Goal: Task Accomplishment & Management: Use online tool/utility

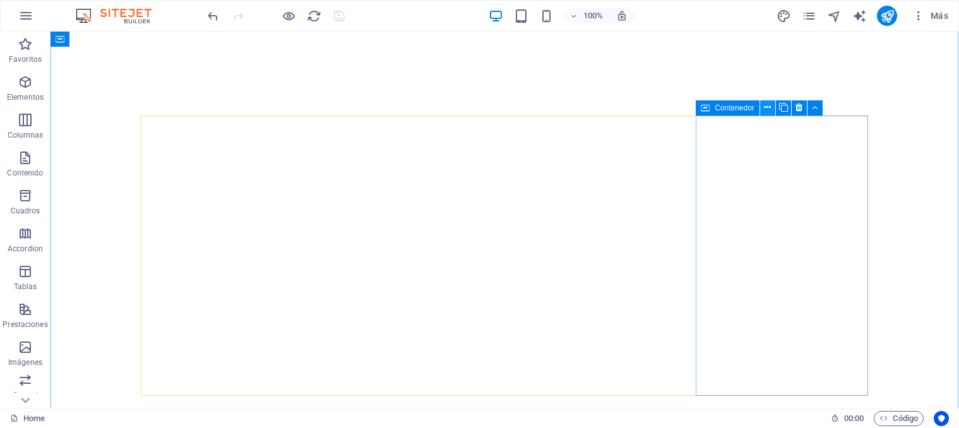
click at [768, 109] on icon at bounding box center [767, 107] width 7 height 13
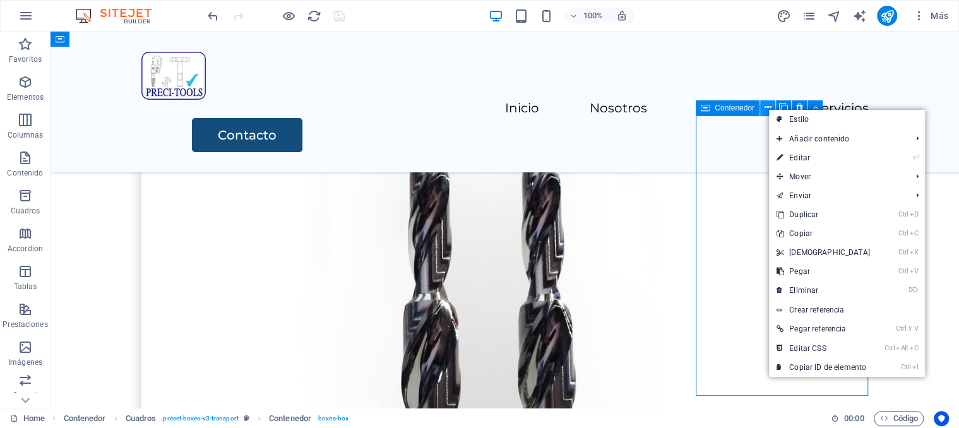
scroll to position [1553, 0]
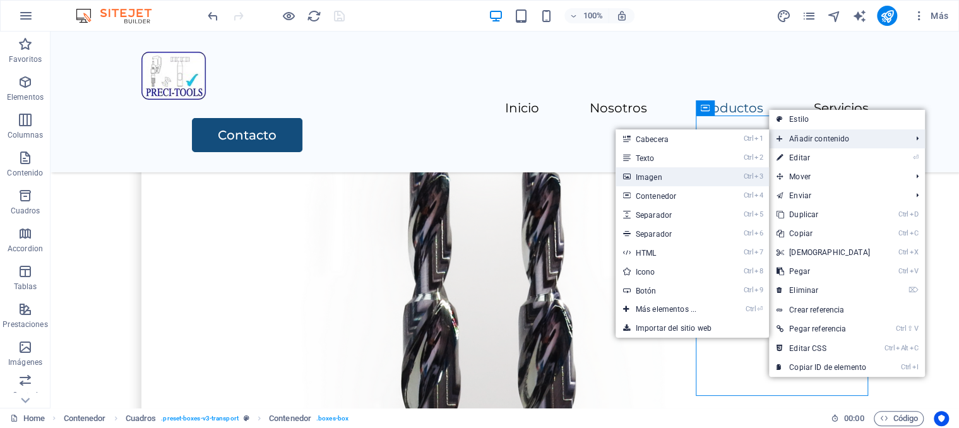
click at [711, 180] on link "Ctrl 3 Imagen" at bounding box center [669, 176] width 106 height 19
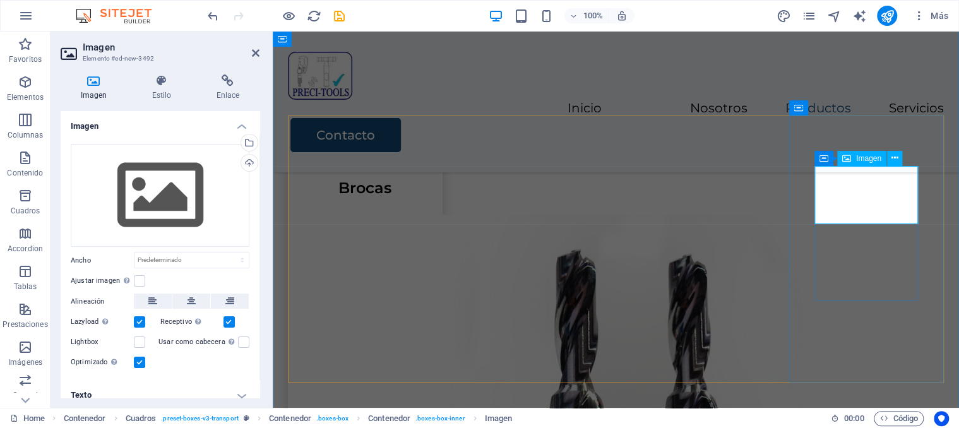
click at [246, 165] on div "Cargar" at bounding box center [248, 164] width 19 height 19
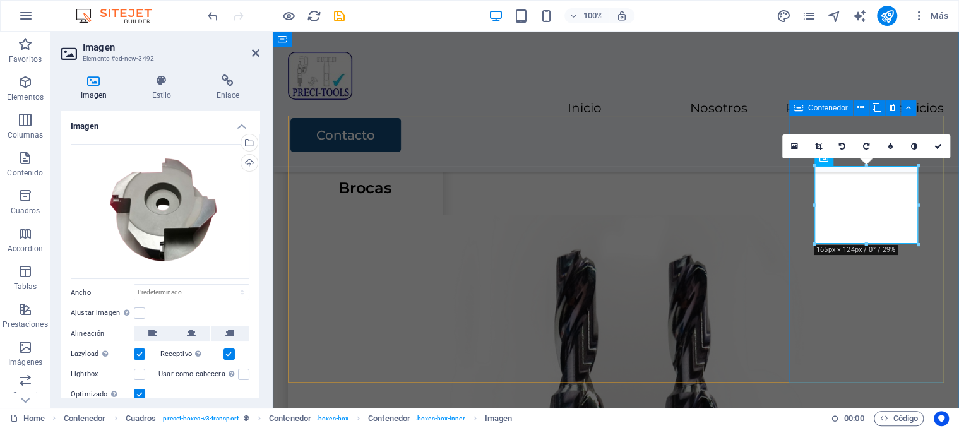
drag, startPoint x: 848, startPoint y: 342, endPoint x: 1080, endPoint y: 332, distance: 231.9
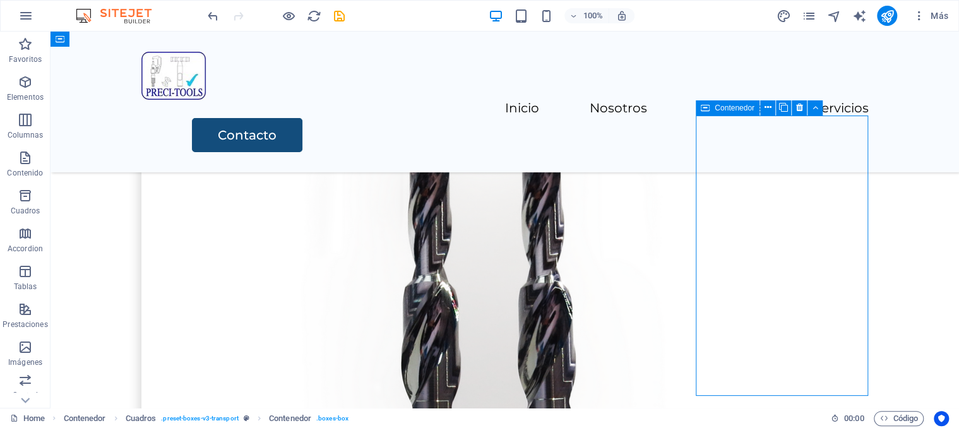
scroll to position [1553, 0]
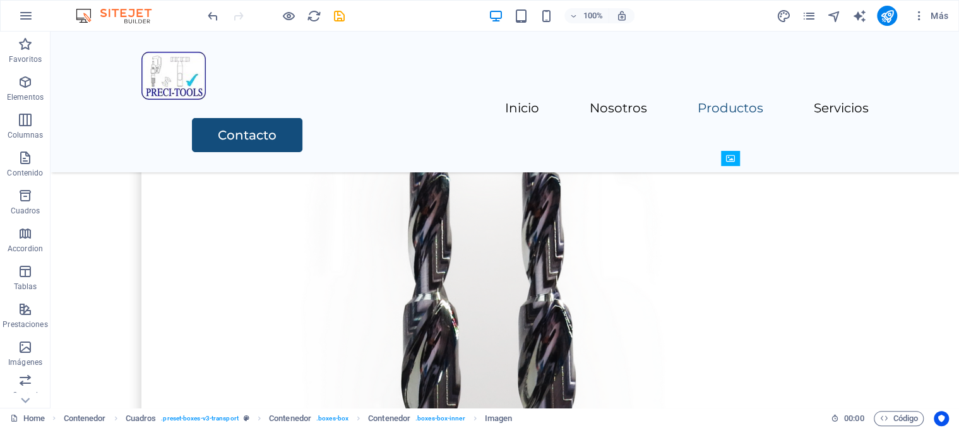
drag, startPoint x: 811, startPoint y: 188, endPoint x: 769, endPoint y: 318, distance: 136.8
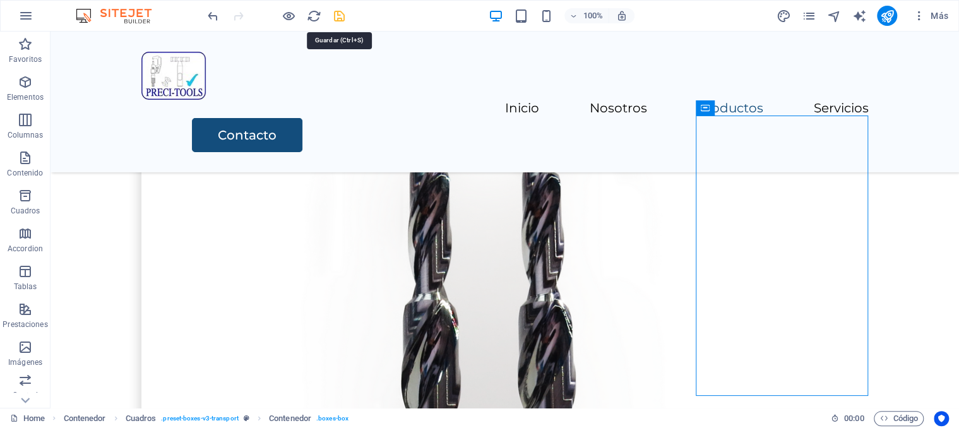
click at [341, 19] on icon "save" at bounding box center [339, 16] width 15 height 15
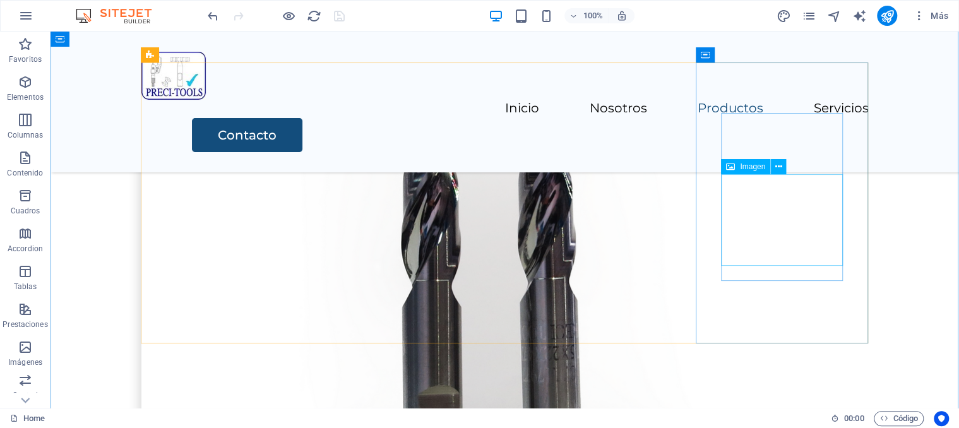
scroll to position [1556, 0]
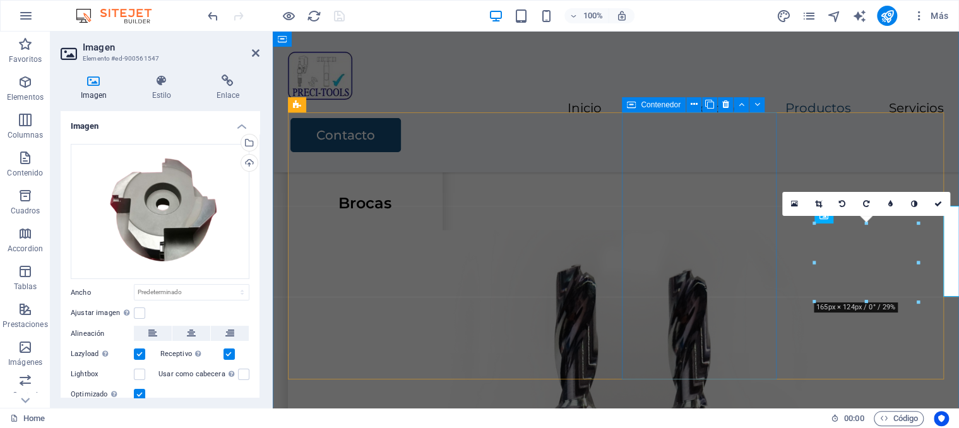
scroll to position [1575, 0]
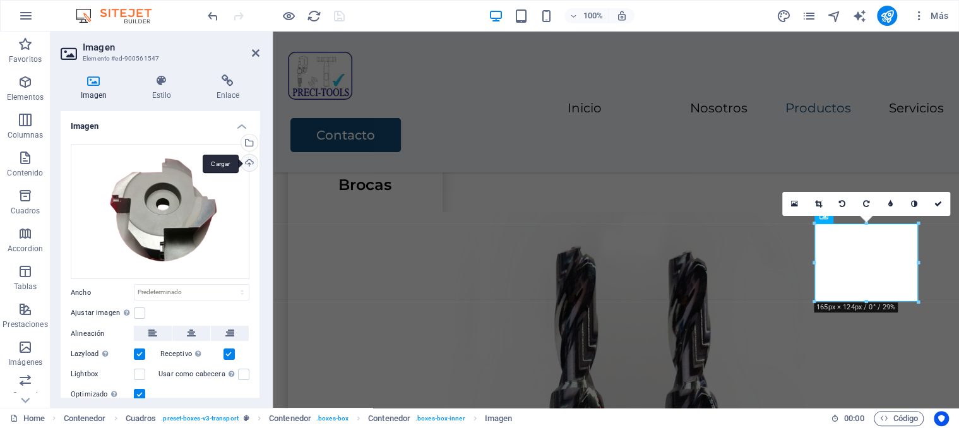
click at [249, 162] on div "Cargar" at bounding box center [248, 164] width 19 height 19
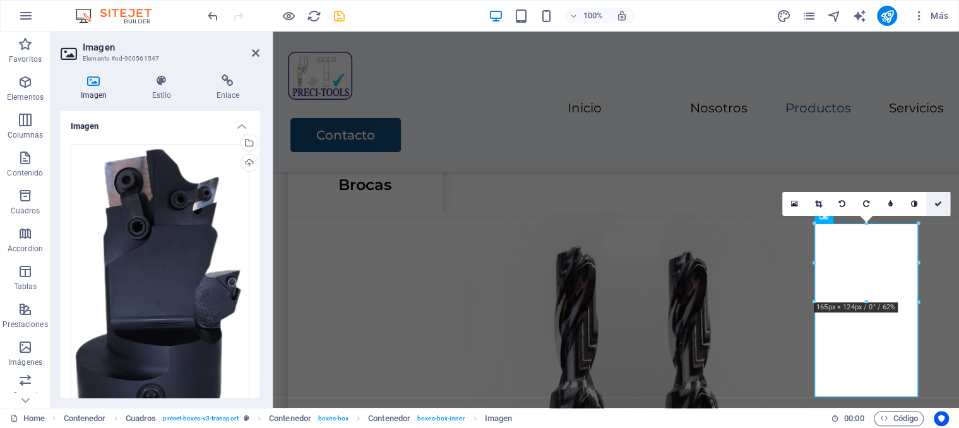
click at [939, 201] on icon at bounding box center [938, 204] width 8 height 8
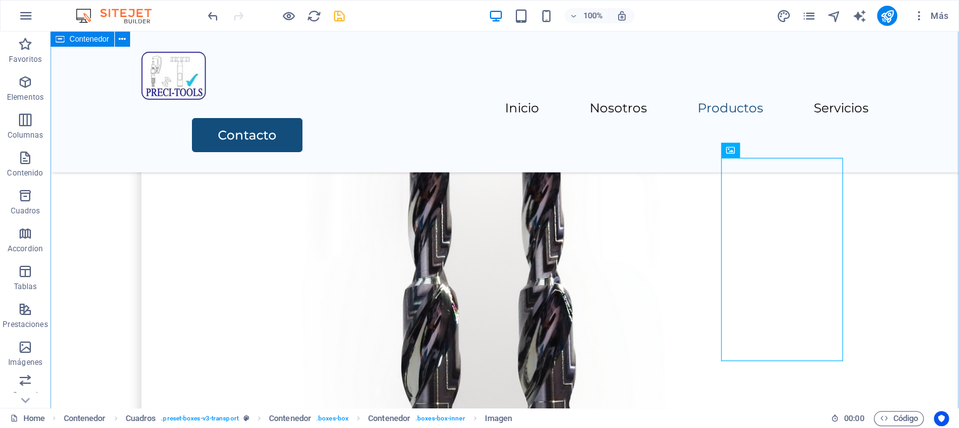
scroll to position [1624, 0]
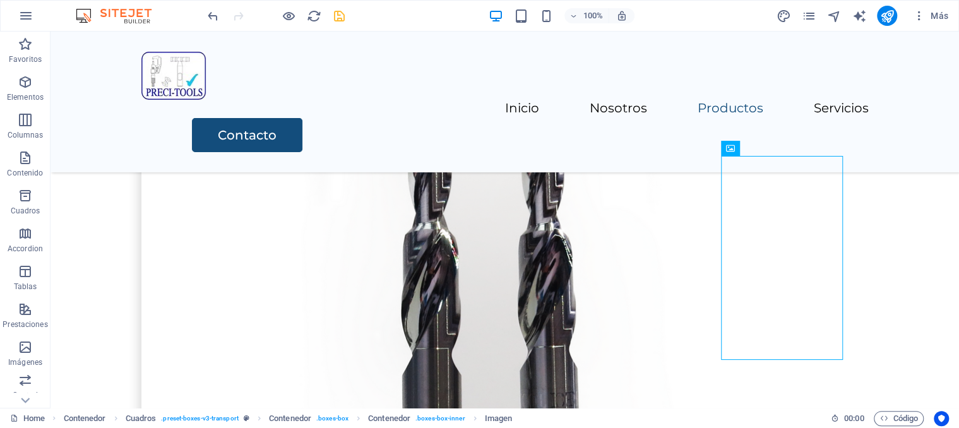
click at [341, 18] on icon "save" at bounding box center [339, 16] width 15 height 15
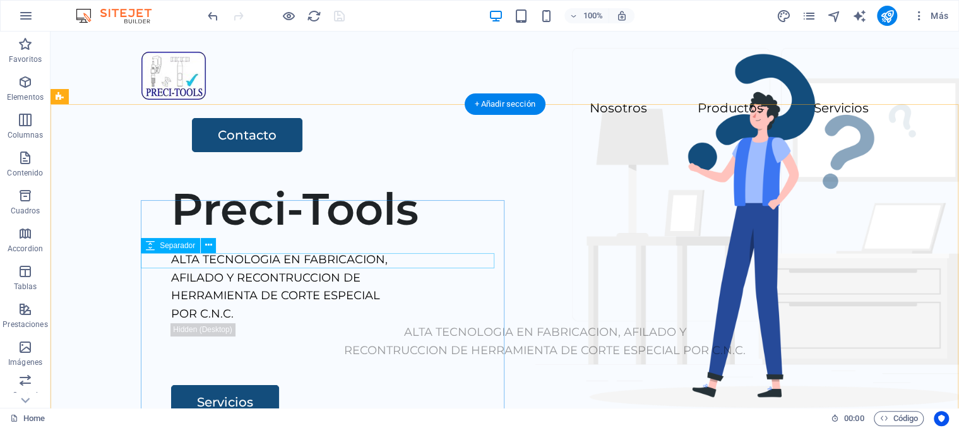
scroll to position [68, 0]
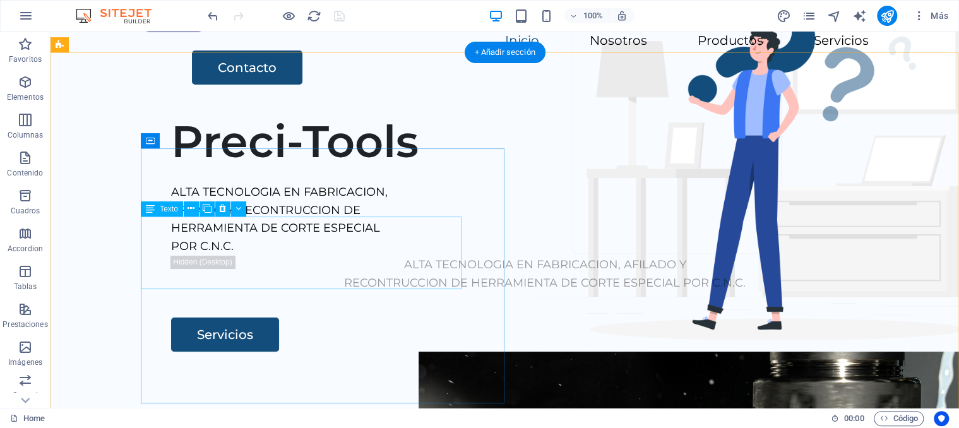
click at [326, 244] on div "ALTA TECNOLOGIA EN FABRICACION, AFILADO Y RECONTRUCCION DE HERRAMIENTA DE CORTE…" at bounding box center [544, 219] width 747 height 73
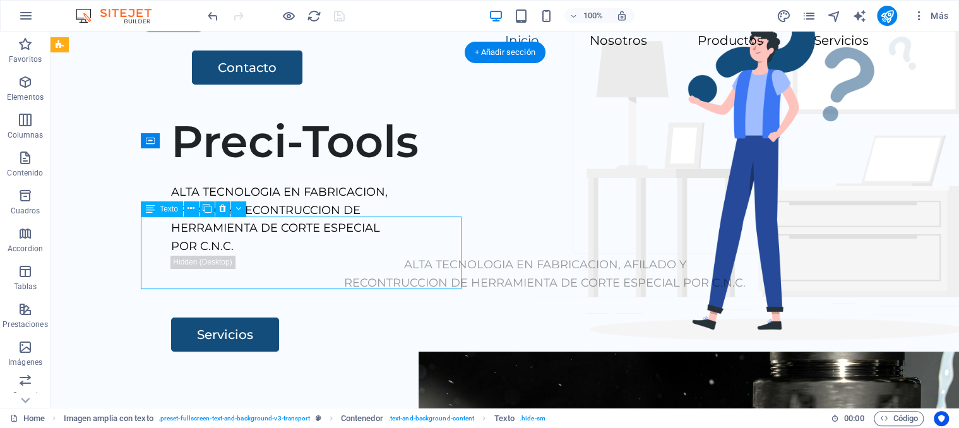
click at [326, 244] on div "ALTA TECNOLOGIA EN FABRICACION, AFILADO Y RECONTRUCCION DE HERRAMIENTA DE CORTE…" at bounding box center [544, 219] width 747 height 73
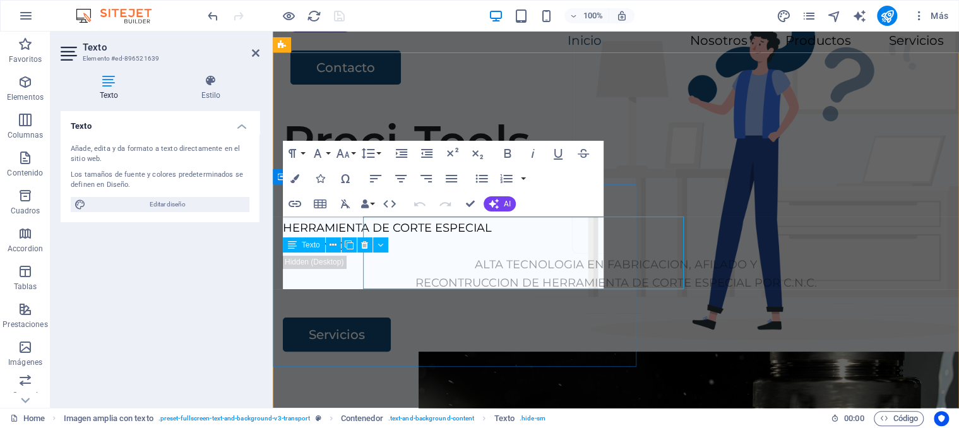
click at [473, 220] on p "AFILADO Y RECONTRUCCION DE" at bounding box center [616, 210] width 666 height 18
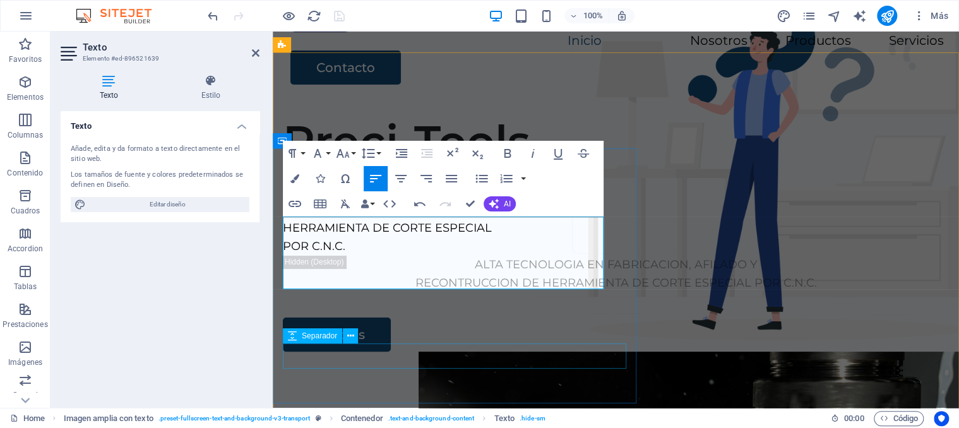
click at [454, 318] on div at bounding box center [616, 304] width 666 height 25
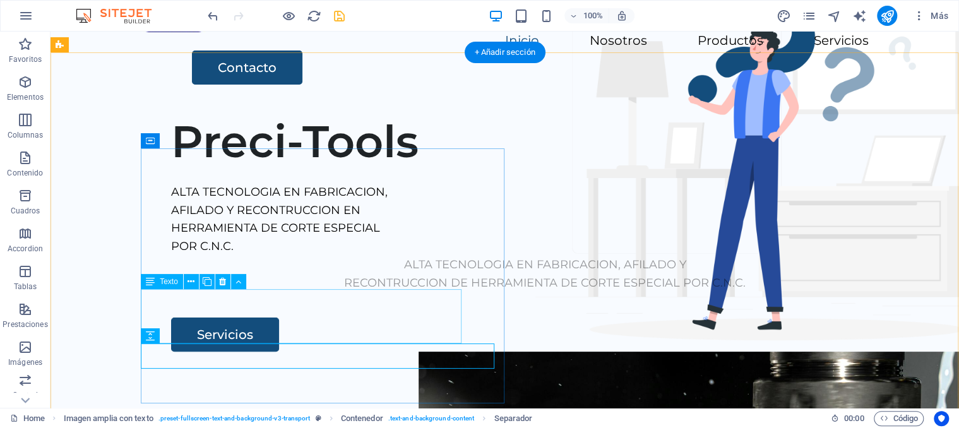
click at [355, 292] on div "ALTA TECNOLOGIA EN FABRICACION, AFILADO Y RECONTRUCCION DE HERRAMIENTA DE CORTE…" at bounding box center [544, 274] width 747 height 37
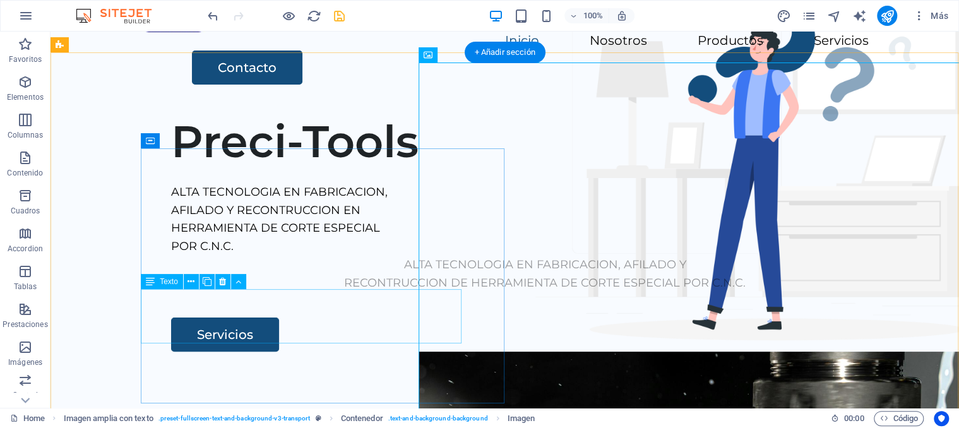
click at [309, 292] on div "ALTA TECNOLOGIA EN FABRICACION, AFILADO Y RECONTRUCCION DE HERRAMIENTA DE CORTE…" at bounding box center [544, 274] width 747 height 37
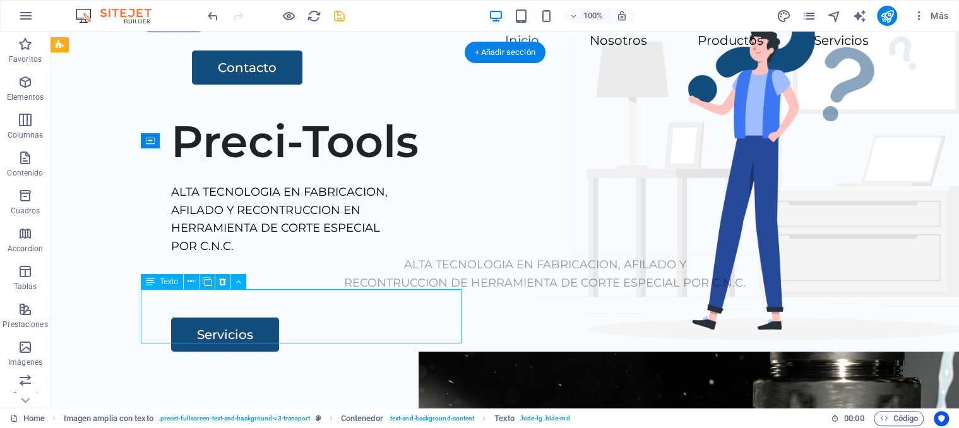
click at [309, 292] on div "ALTA TECNOLOGIA EN FABRICACION, AFILADO Y RECONTRUCCION DE HERRAMIENTA DE CORTE…" at bounding box center [544, 274] width 747 height 37
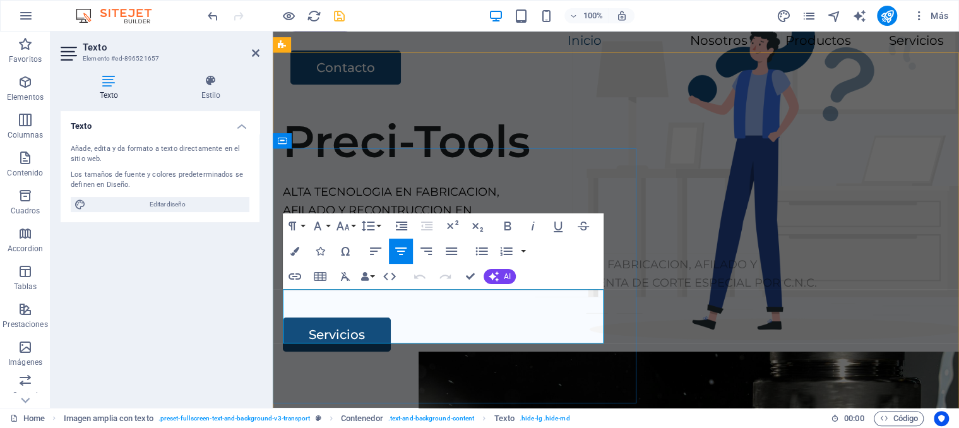
click at [425, 292] on p "ALTA TECNOLOGIA EN FABRICACION, AFILADO Y RECONTRUCCION DE HERRAMIENTA DE CORTE…" at bounding box center [616, 274] width 666 height 37
click at [426, 292] on p "ALTA TECNOLOGIA EN FABRICACION, AFILADO Y RECONTRUCCION DE HERRAMIENTA DE CORTE…" at bounding box center [616, 274] width 666 height 37
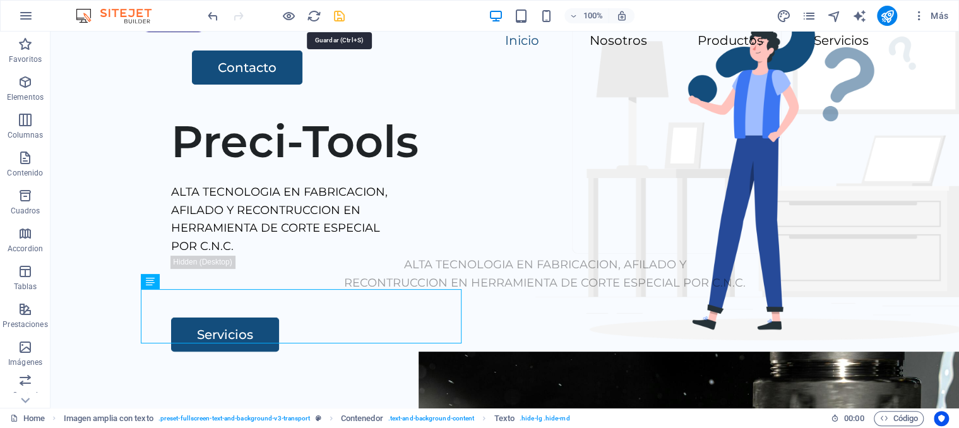
drag, startPoint x: 338, startPoint y: 16, endPoint x: 509, endPoint y: 235, distance: 277.5
click at [338, 16] on icon "save" at bounding box center [339, 16] width 15 height 15
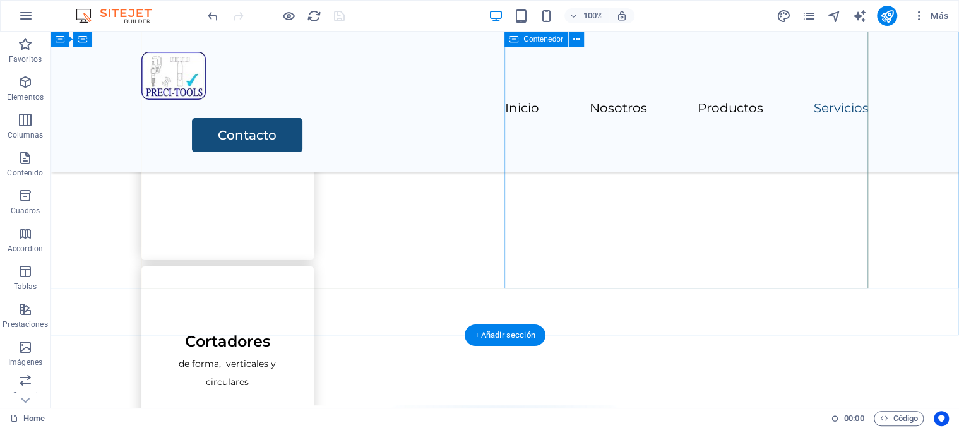
scroll to position [2977, 0]
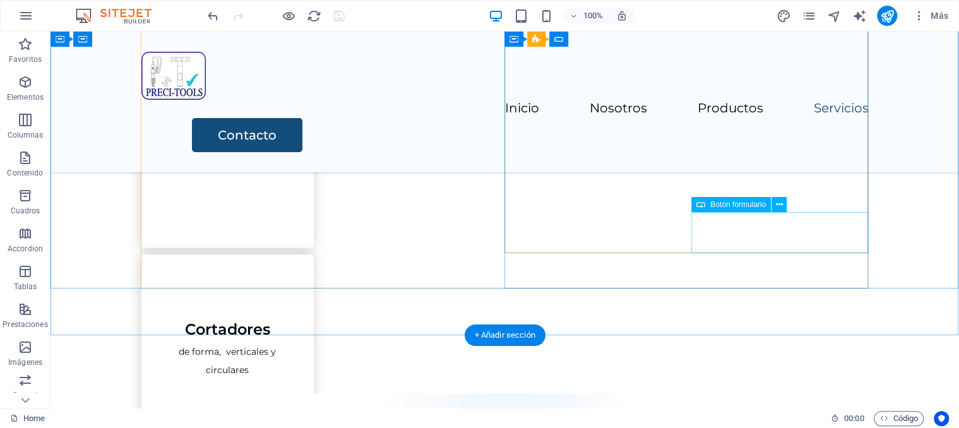
click div "Enviar"
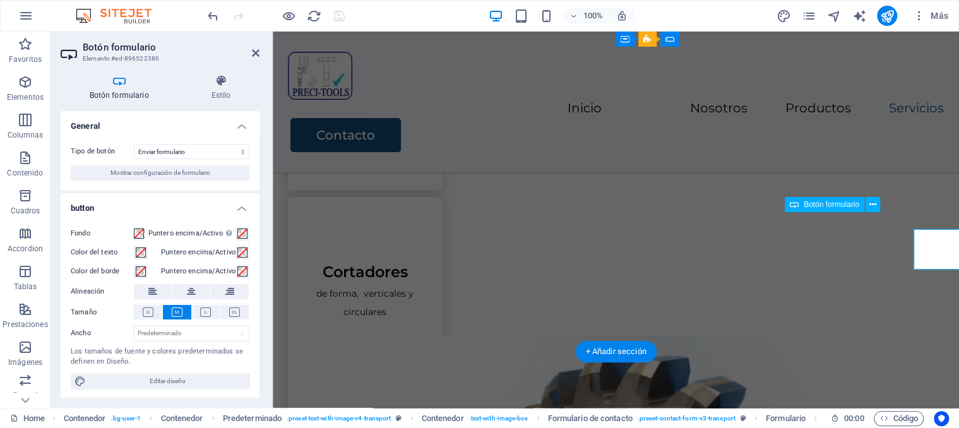
scroll to position [2961, 0]
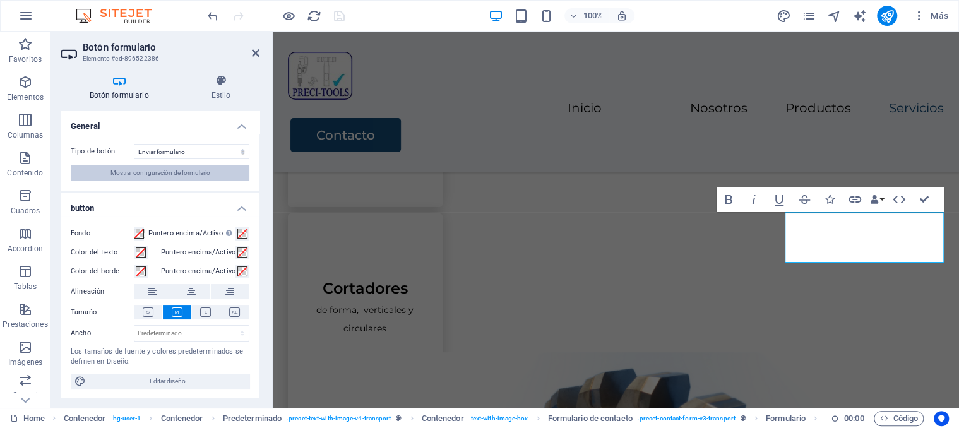
click at [217, 175] on button "Mostrar configuración de formulario" at bounding box center [160, 172] width 179 height 15
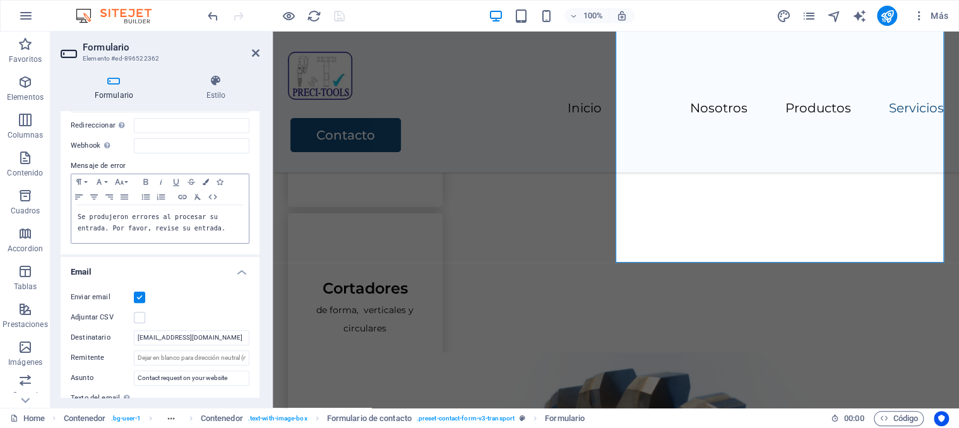
scroll to position [237, 0]
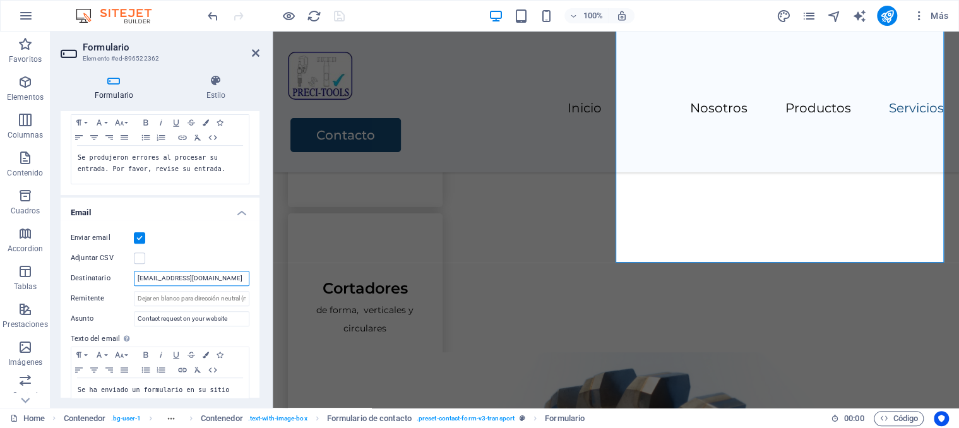
click at [207, 275] on input "[EMAIL_ADDRESS][DOMAIN_NAME]" at bounding box center [192, 278] width 116 height 15
type input "[EMAIL_ADDRESS][DOMAIN_NAME], [EMAIL_ADDRESS][DOMAIN_NAME], [EMAIL_ADDRESS][DOM…"
click at [340, 21] on icon "save" at bounding box center [339, 16] width 15 height 15
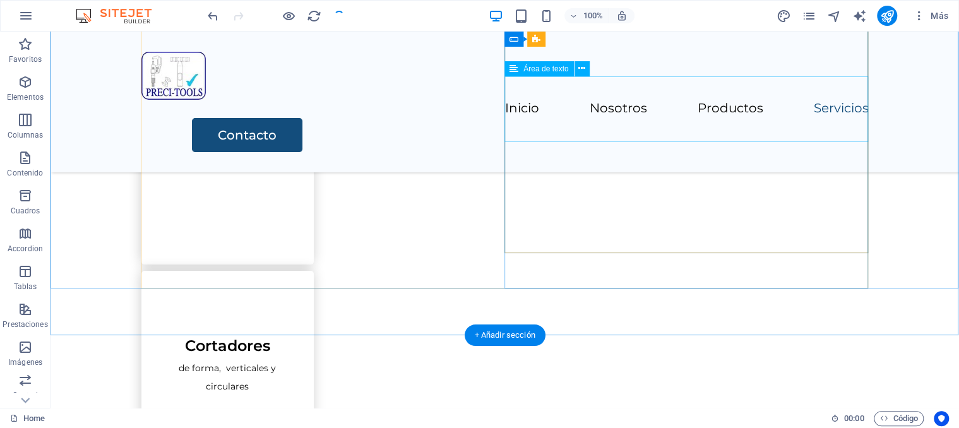
scroll to position [2977, 0]
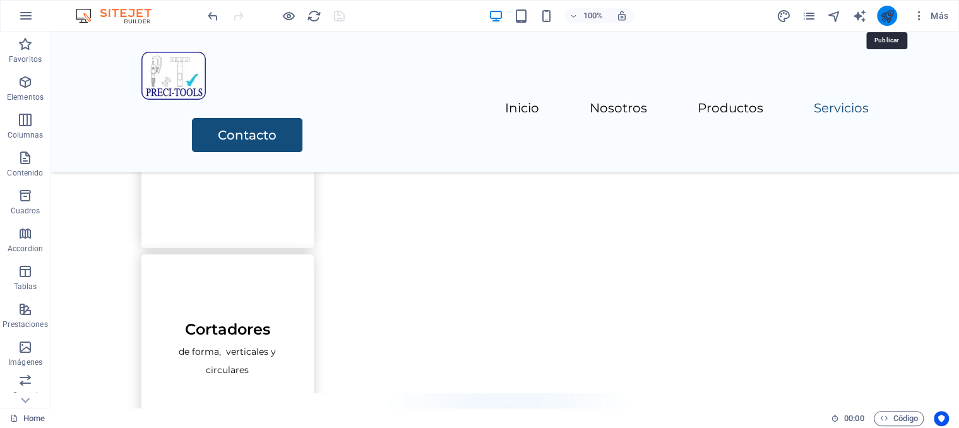
click at [892, 16] on icon "publish" at bounding box center [887, 16] width 15 height 15
